Goal: Information Seeking & Learning: Learn about a topic

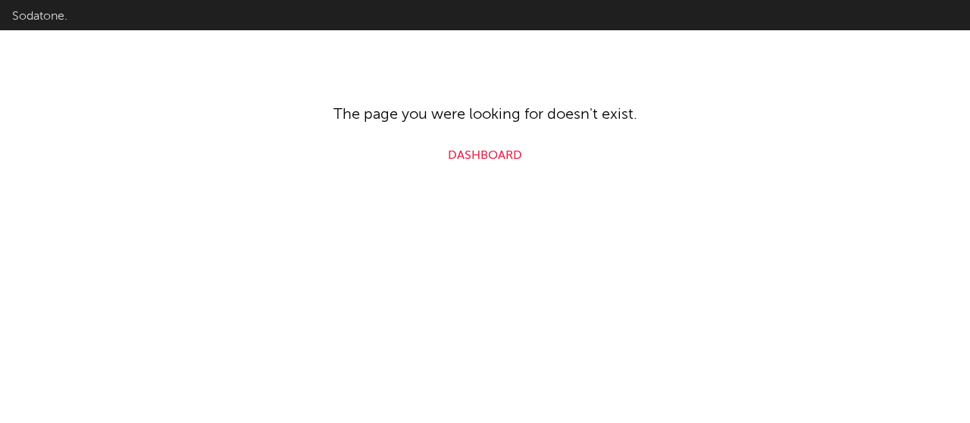
click at [470, 147] on link "Dashboard" at bounding box center [485, 156] width 74 height 18
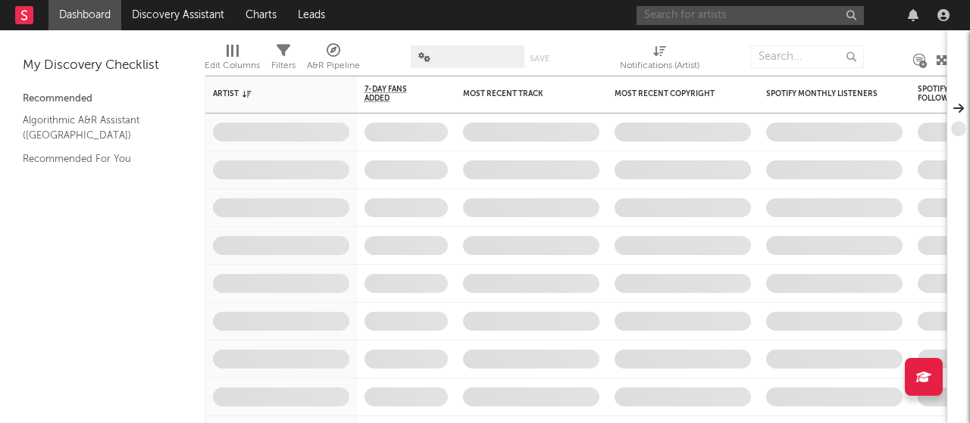
click at [694, 14] on input "text" at bounding box center [749, 15] width 227 height 19
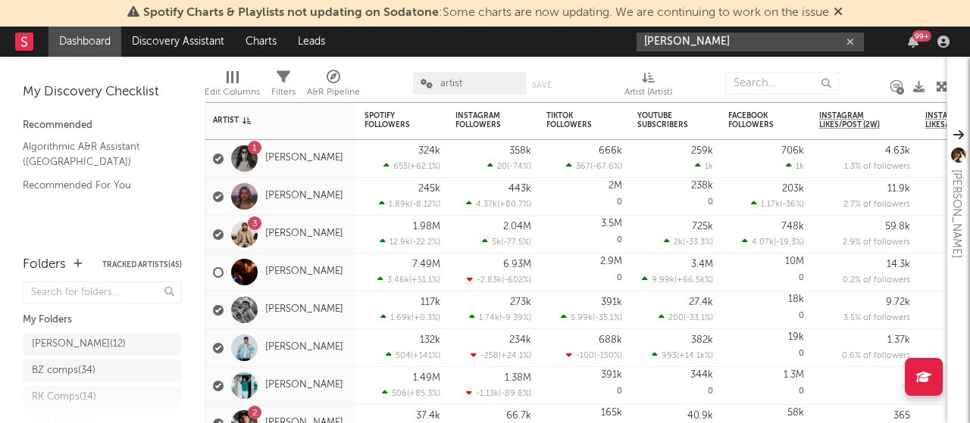
click at [729, 40] on input "[PERSON_NAME]" at bounding box center [749, 42] width 227 height 19
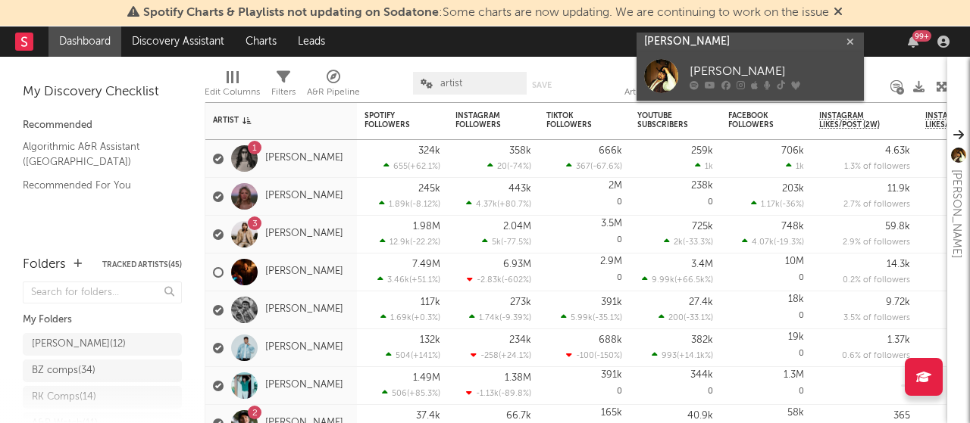
type input "[PERSON_NAME]"
click at [704, 73] on div "[PERSON_NAME]" at bounding box center [772, 72] width 167 height 18
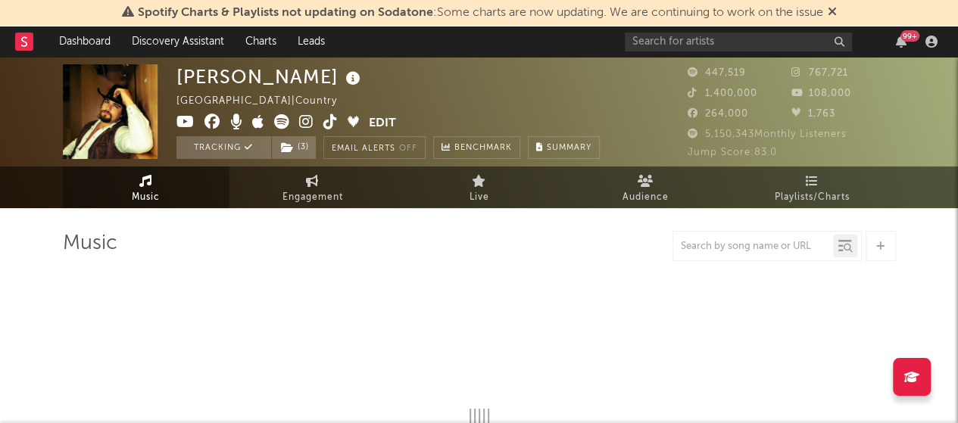
select select "6m"
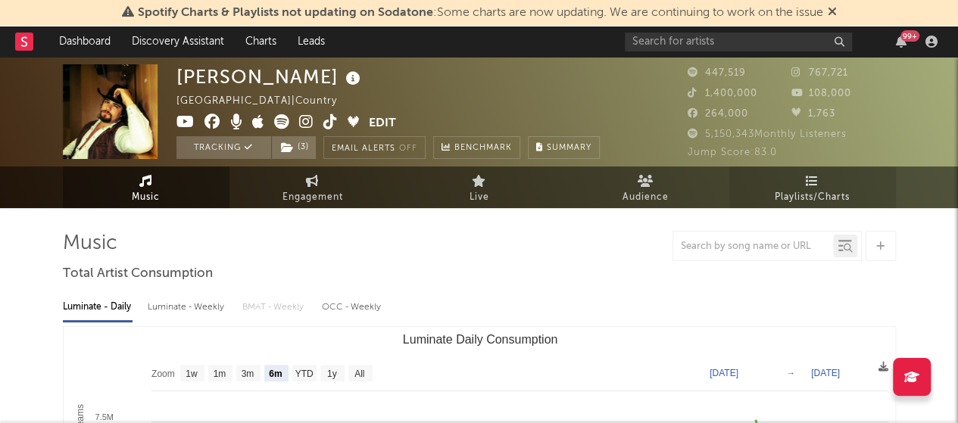
click at [785, 189] on span "Playlists/Charts" at bounding box center [812, 198] width 75 height 18
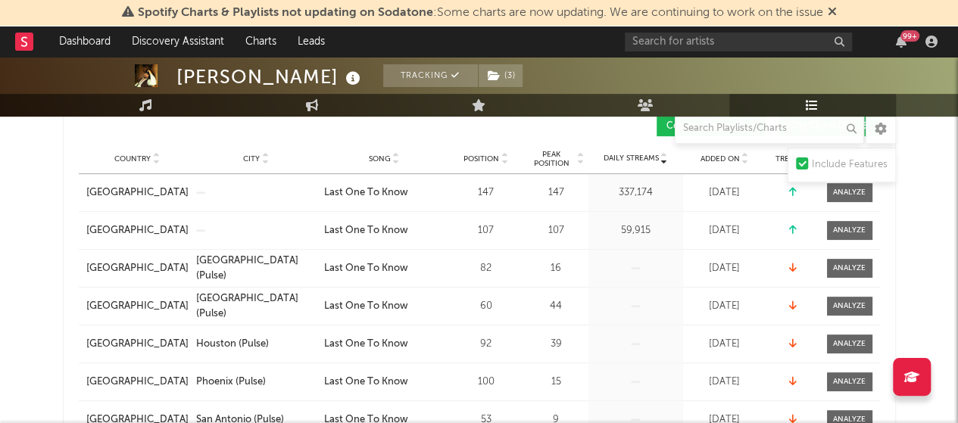
scroll to position [271, 0]
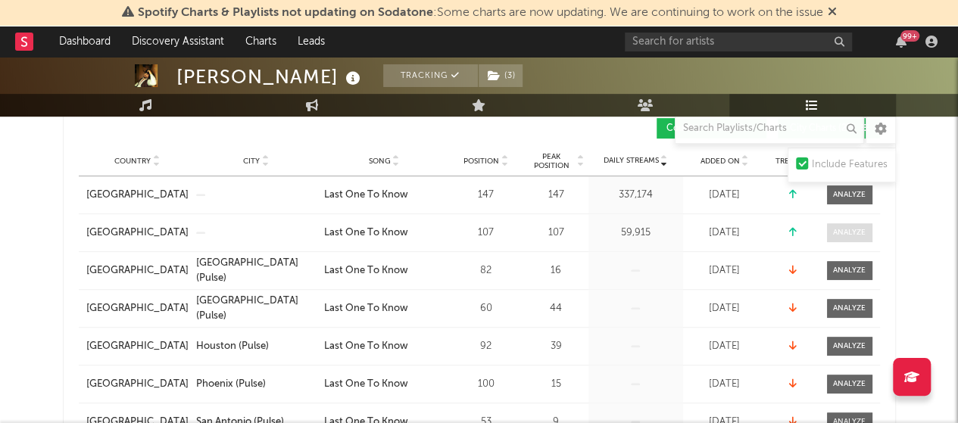
click at [851, 228] on div at bounding box center [849, 232] width 33 height 11
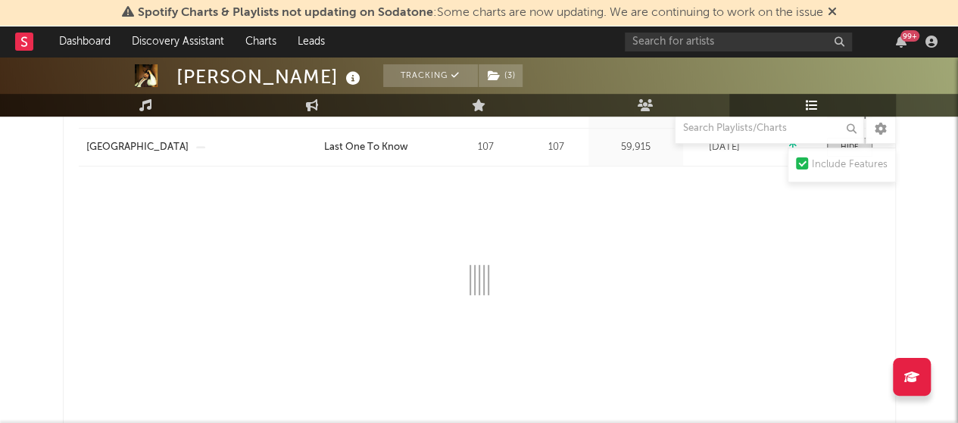
select select "1w"
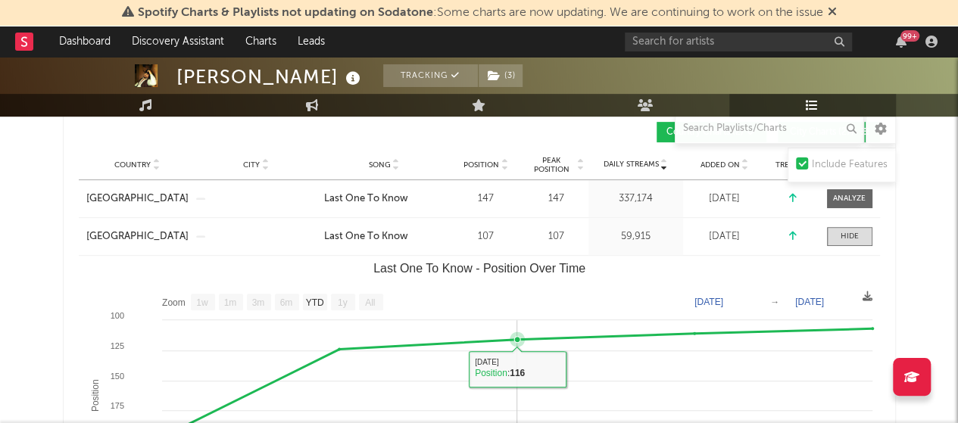
scroll to position [269, 0]
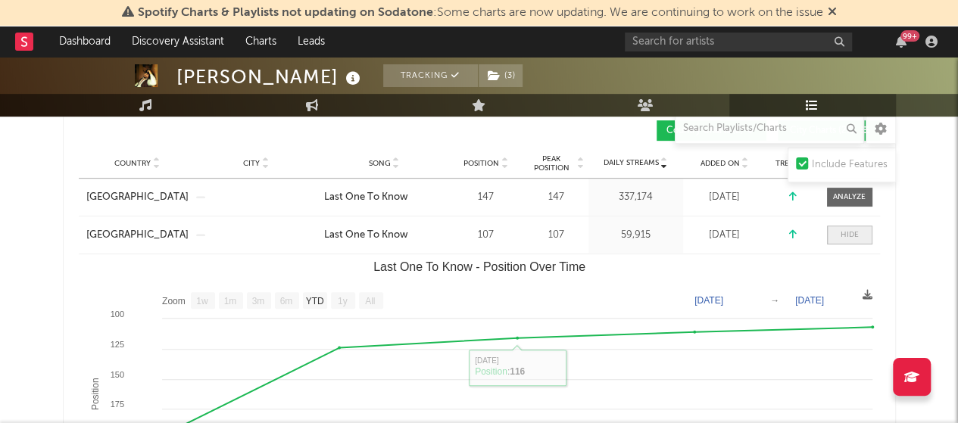
click at [851, 230] on div at bounding box center [850, 235] width 18 height 11
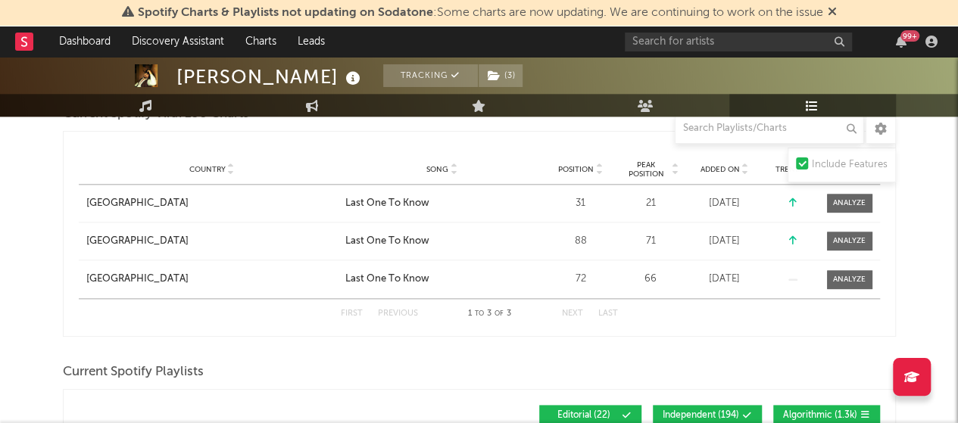
scroll to position [788, 0]
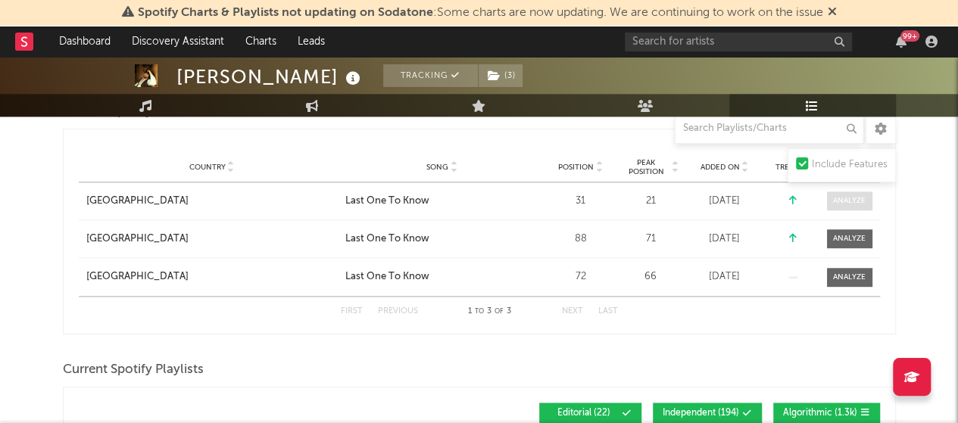
click at [841, 200] on div at bounding box center [849, 200] width 33 height 11
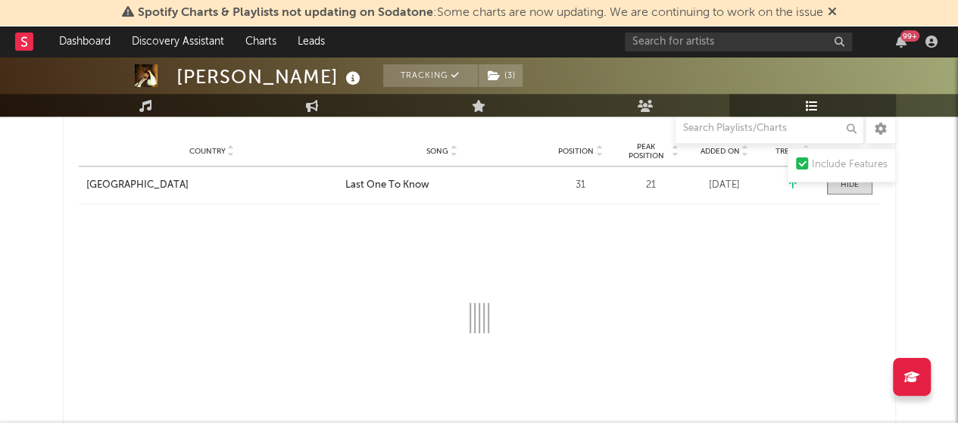
select select "1w"
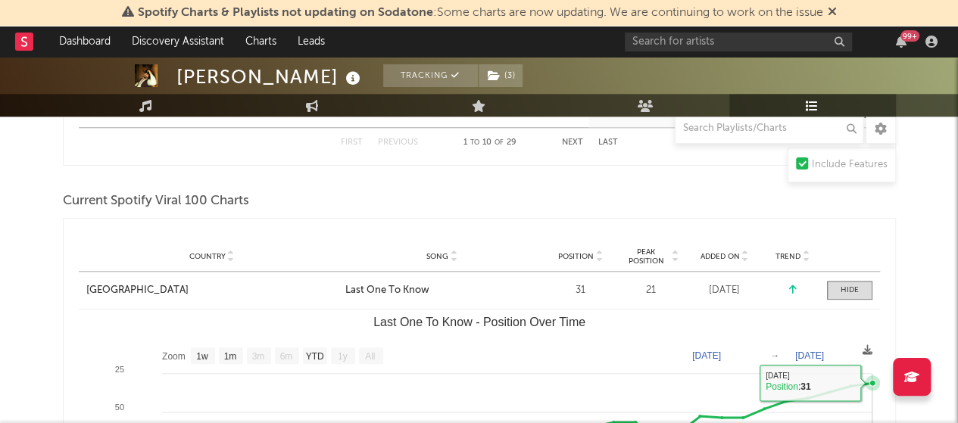
scroll to position [698, 0]
click at [848, 282] on span at bounding box center [849, 291] width 45 height 19
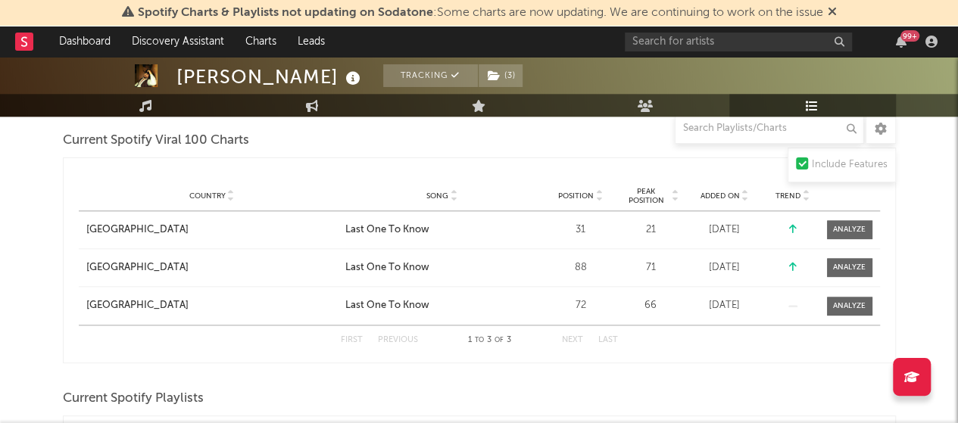
scroll to position [761, 0]
click at [845, 299] on div at bounding box center [849, 304] width 33 height 11
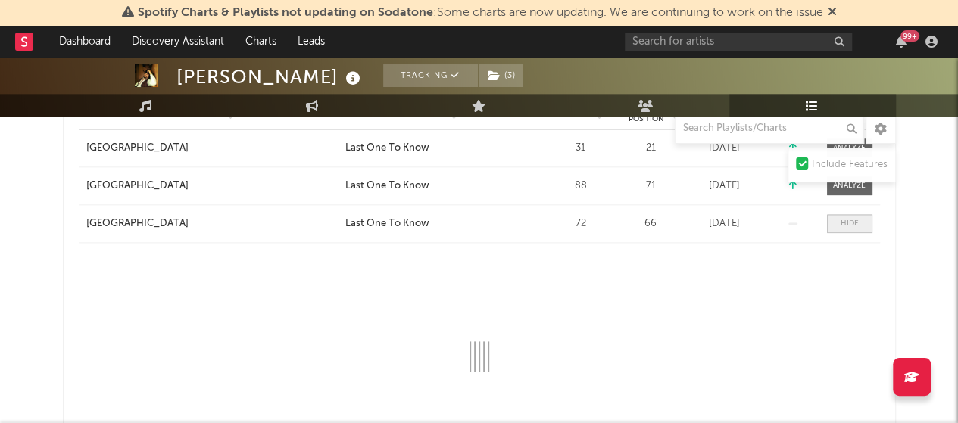
select select "1w"
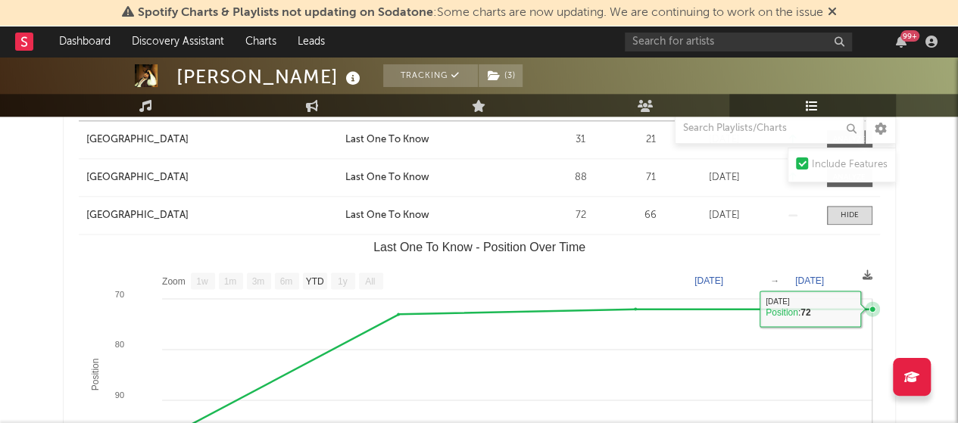
scroll to position [851, 0]
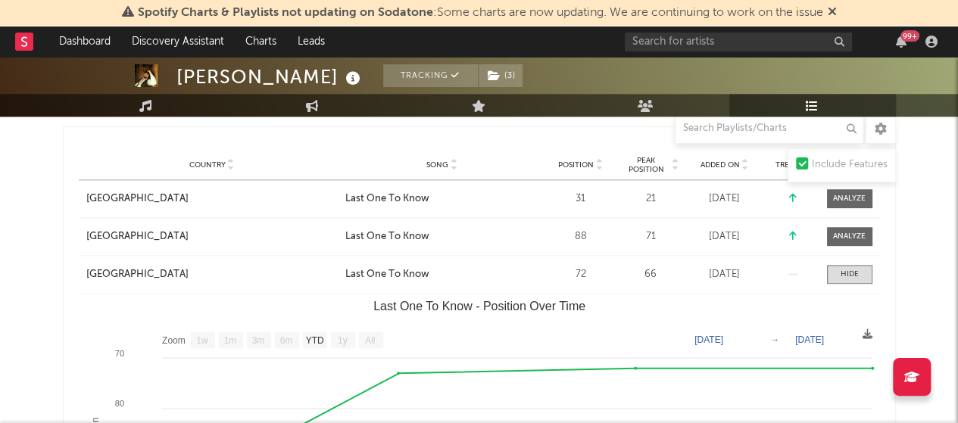
scroll to position [790, 0]
click at [847, 238] on div at bounding box center [849, 237] width 33 height 11
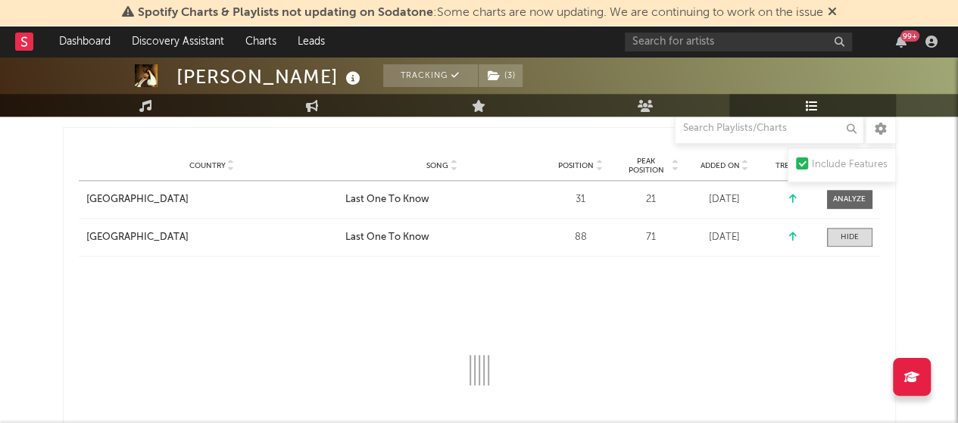
select select "1w"
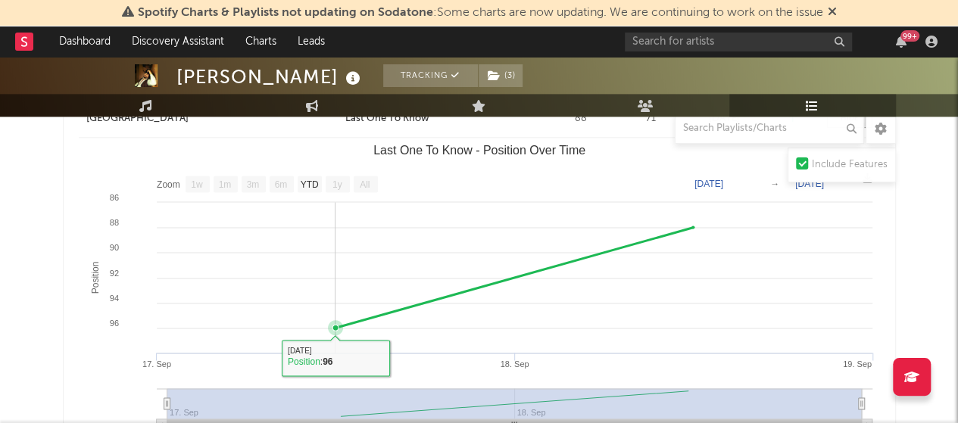
scroll to position [850, 0]
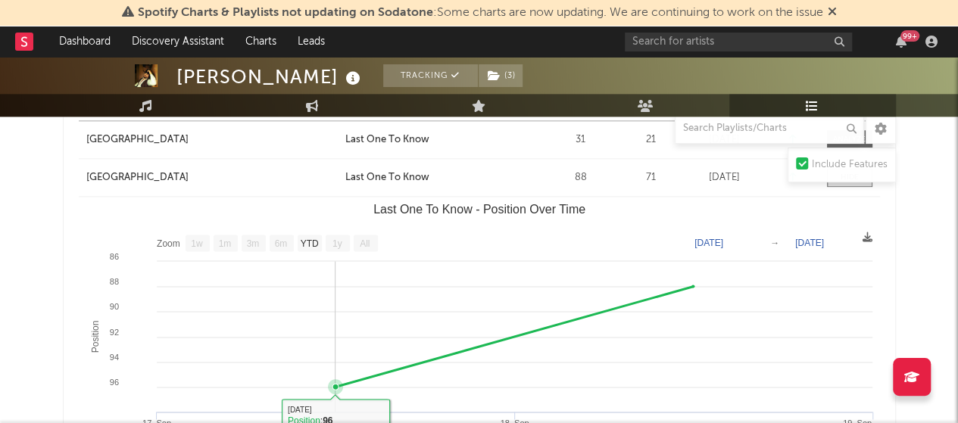
click at [196, 274] on rect "Last One To Know - Position Over Time" at bounding box center [479, 348] width 801 height 303
